Goal: Task Accomplishment & Management: Use online tool/utility

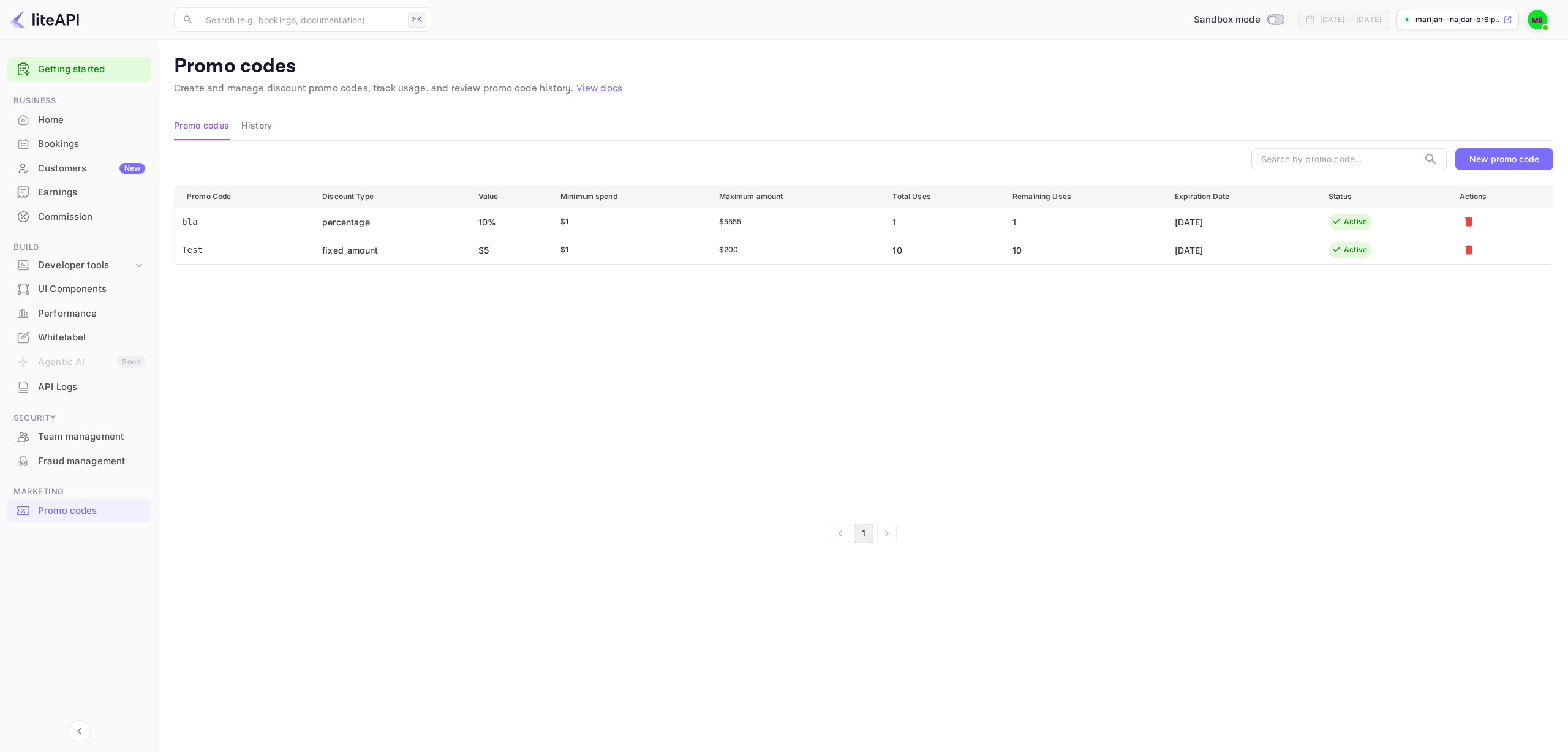
click at [1513, 154] on div "New promo code" at bounding box center [1504, 159] width 70 height 11
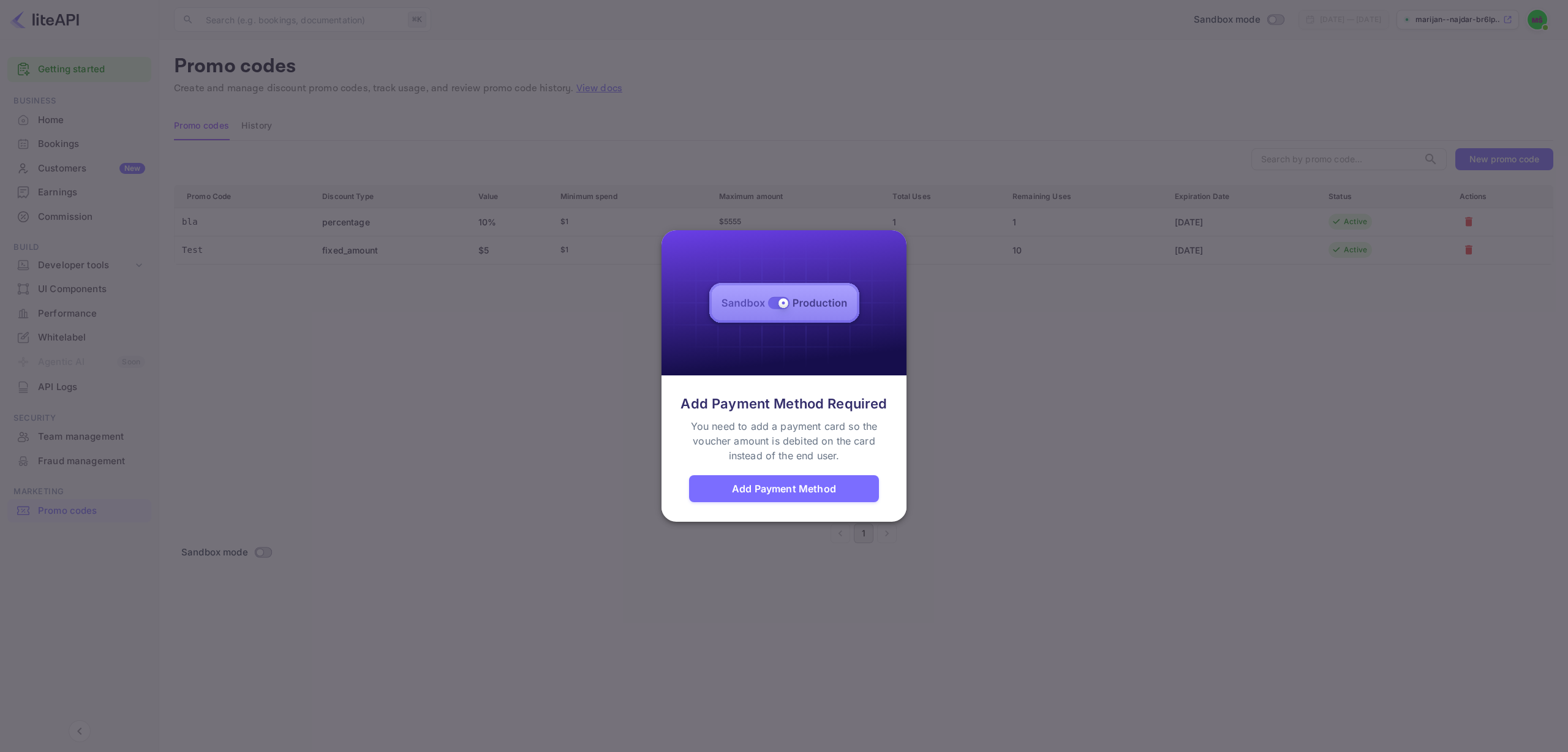
click at [971, 463] on div at bounding box center [784, 376] width 1568 height 752
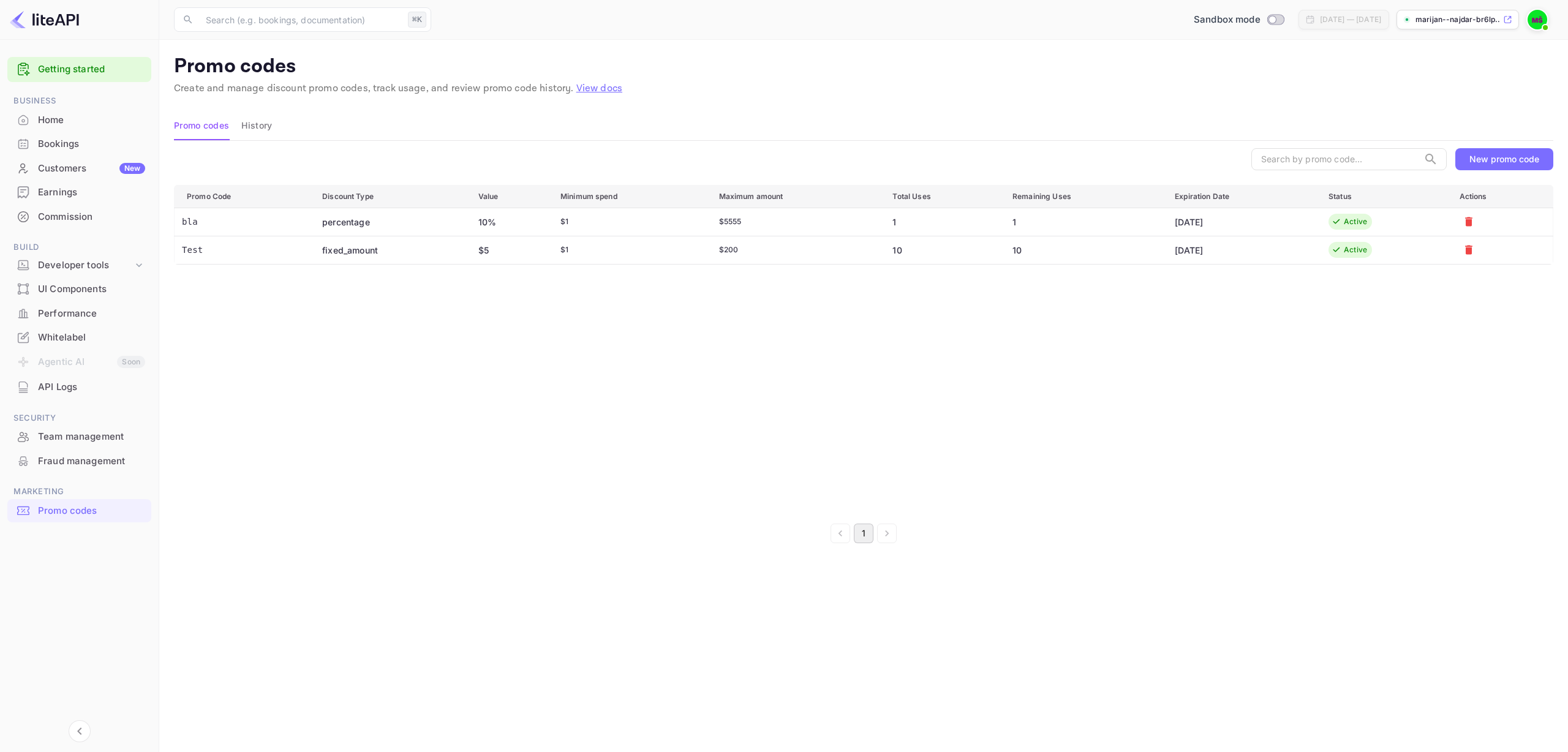
click at [1518, 163] on div "New promo code" at bounding box center [1504, 159] width 70 height 11
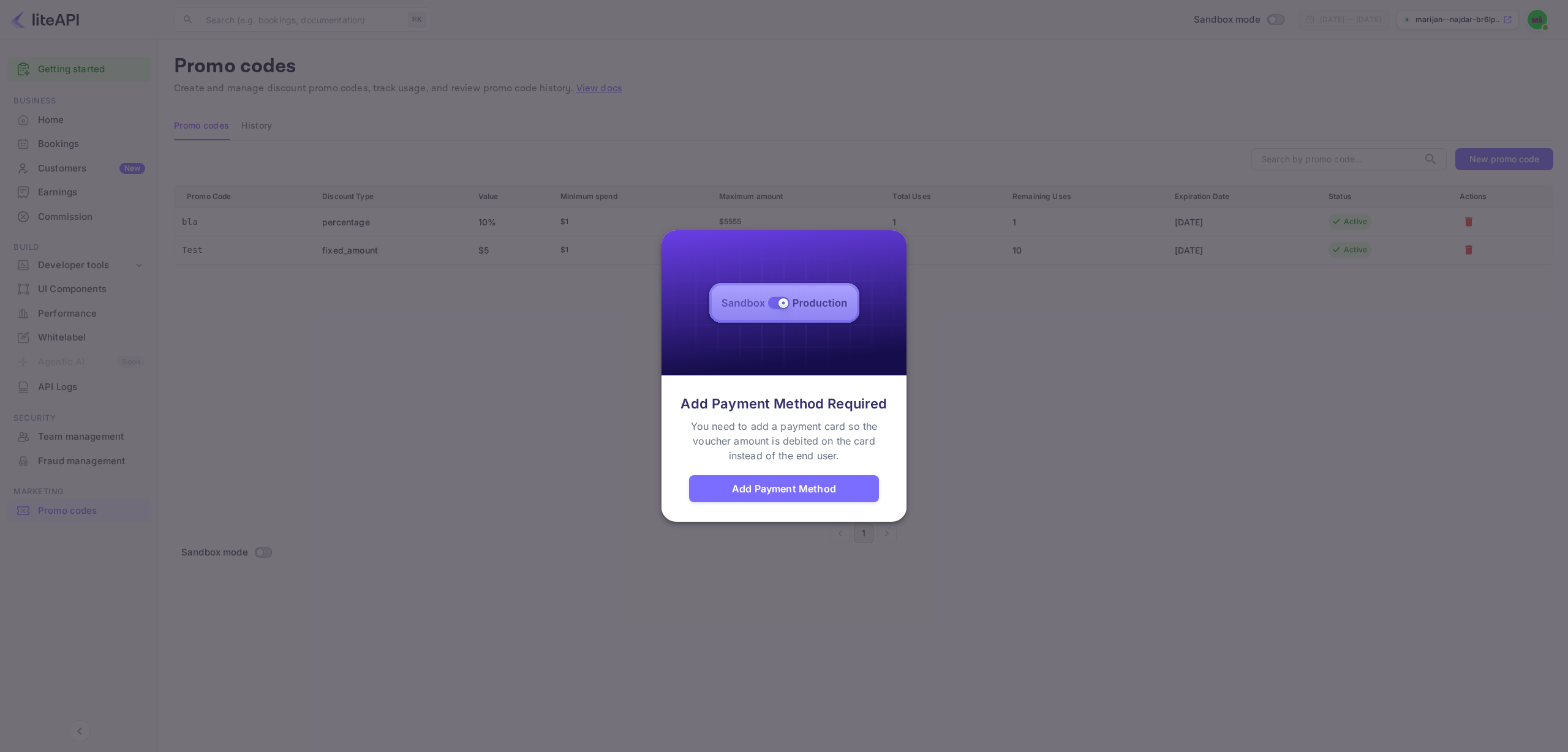
click at [808, 443] on div "You need to add a payment card so the voucher amount is debited on the card ins…" at bounding box center [784, 440] width 202 height 44
click at [1057, 452] on div at bounding box center [784, 376] width 1568 height 752
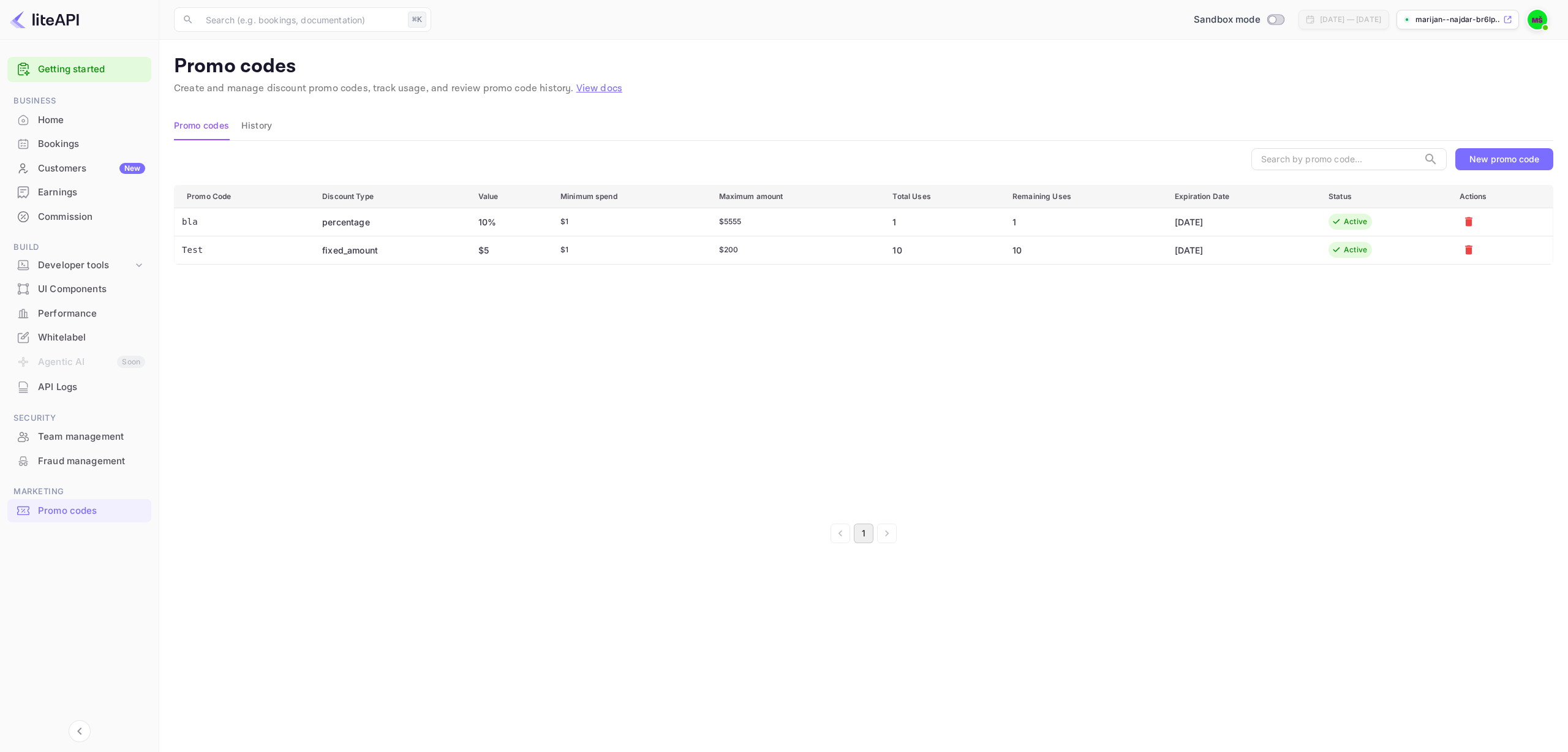
click at [1488, 165] on button "New promo code" at bounding box center [1504, 159] width 98 height 22
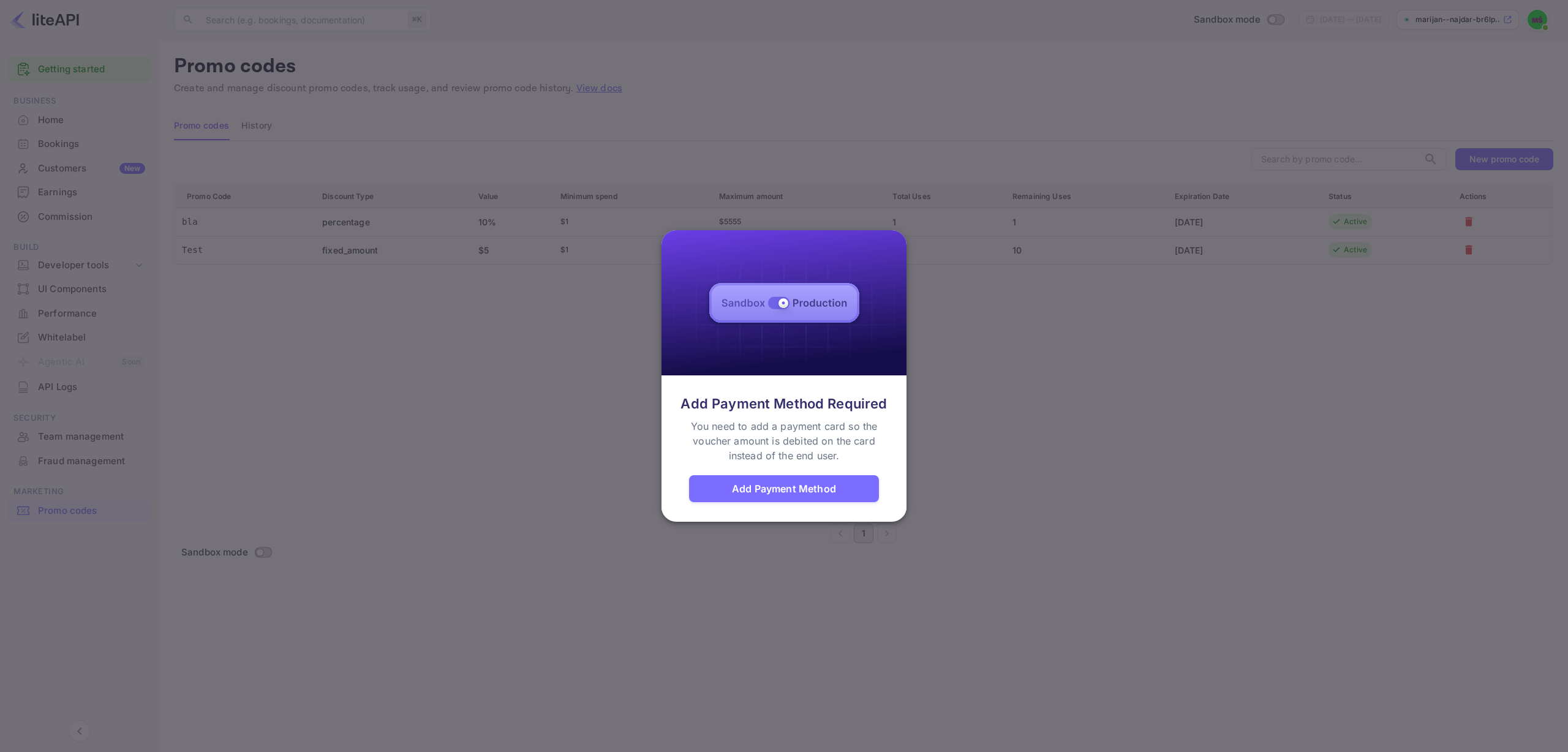
click at [784, 392] on div "Add Payment Method Required You need to add a payment card so the voucher amoun…" at bounding box center [784, 448] width 245 height 138
click at [779, 438] on div "You need to add a payment card so the voucher amount is debited on the card ins…" at bounding box center [784, 440] width 202 height 44
drag, startPoint x: 766, startPoint y: 455, endPoint x: 760, endPoint y: 500, distance: 45.4
click at [766, 455] on div "You need to add a payment card so the voucher amount is debited on the card ins…" at bounding box center [784, 440] width 202 height 44
click at [760, 500] on div "Add Payment Method" at bounding box center [784, 489] width 190 height 27
